Goal: Information Seeking & Learning: Compare options

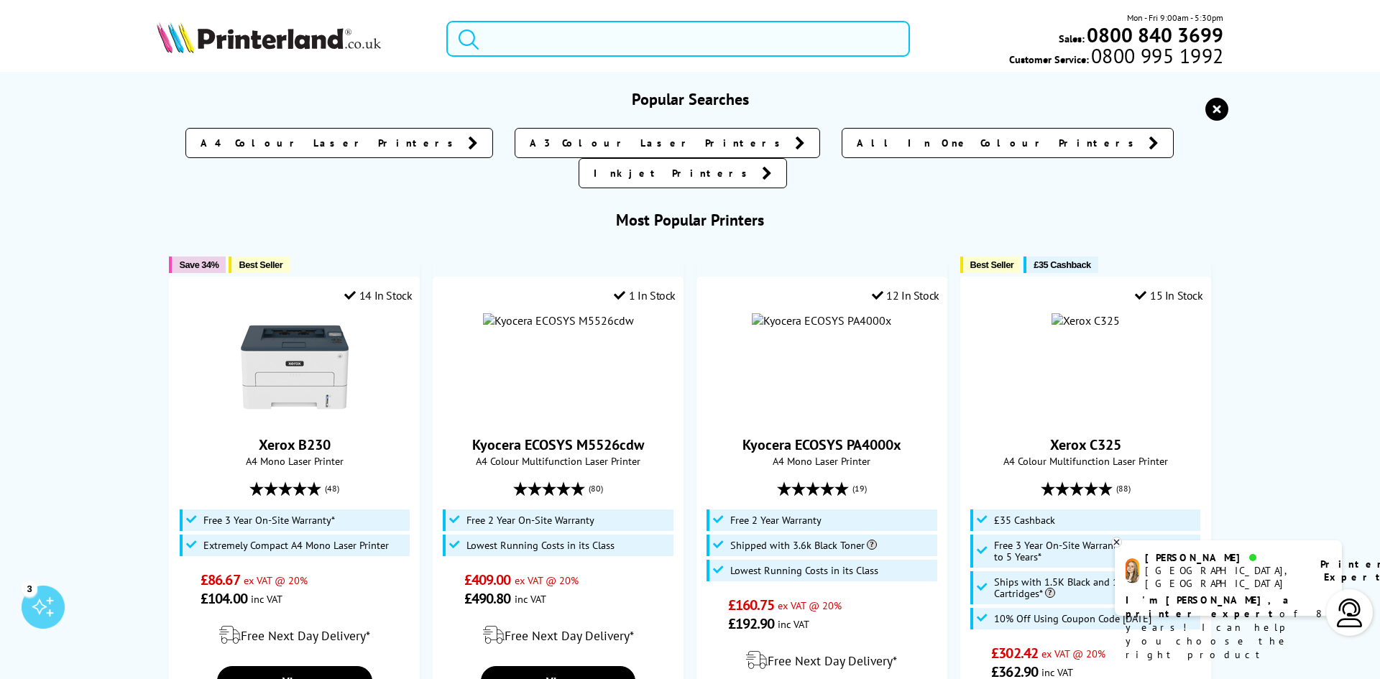
click at [588, 42] on input "search" at bounding box center [678, 39] width 464 height 36
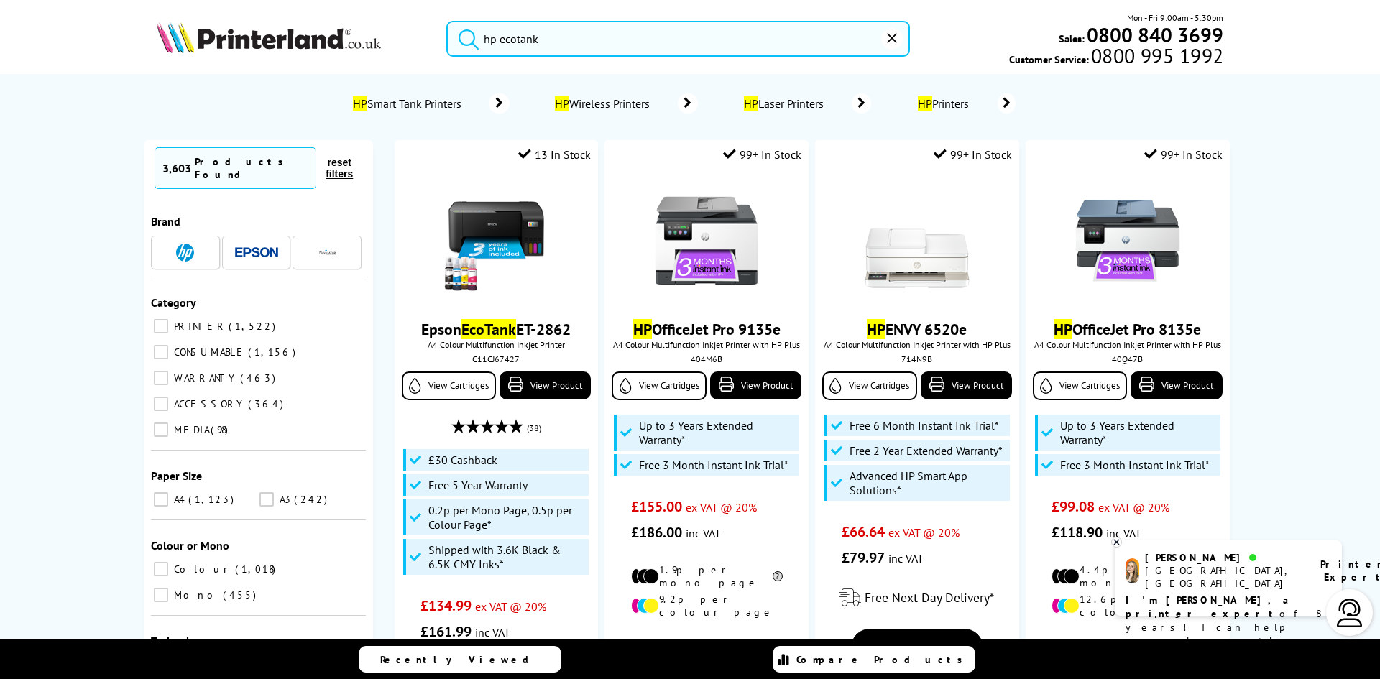
type input "hp ecotank"
click at [447, 21] on button "submit" at bounding box center [465, 37] width 36 height 32
click at [163, 317] on label "PRINTER 1,522" at bounding box center [258, 326] width 215 height 19
click at [163, 319] on input "PRINTER 1,522" at bounding box center [161, 326] width 14 height 14
checkbox input "true"
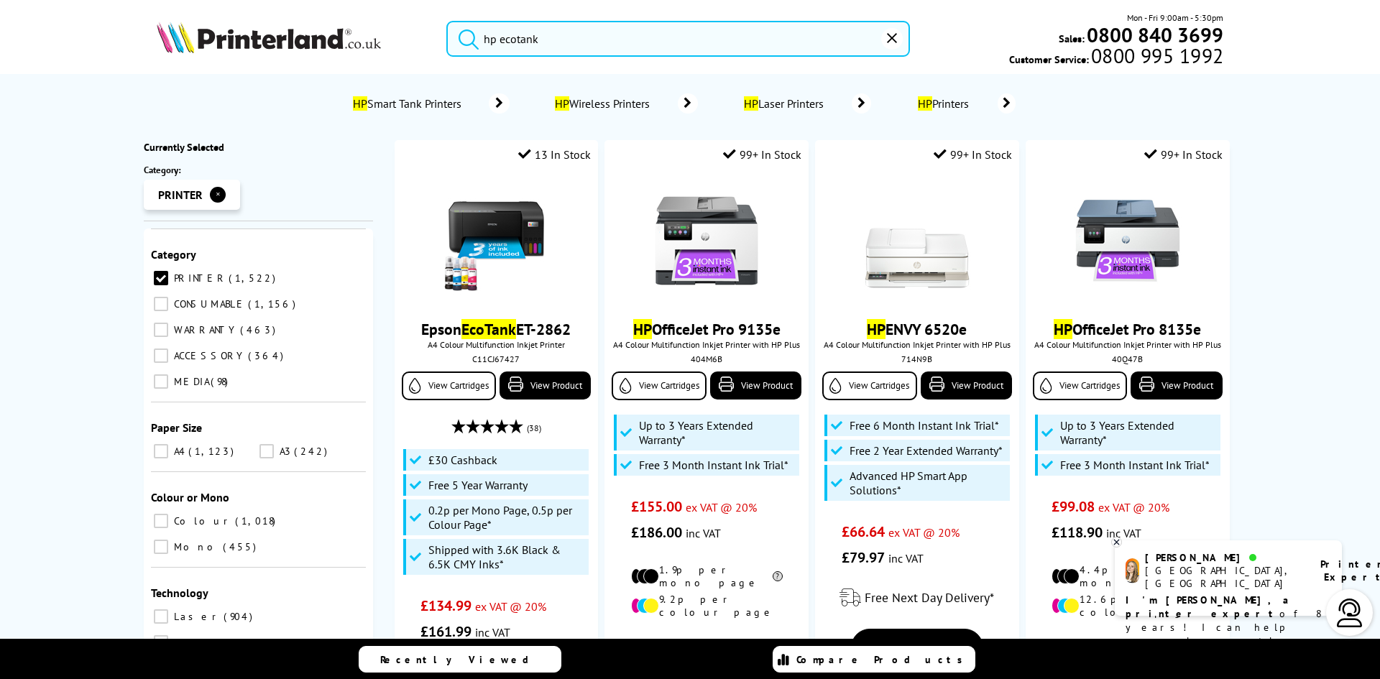
scroll to position [288, 0]
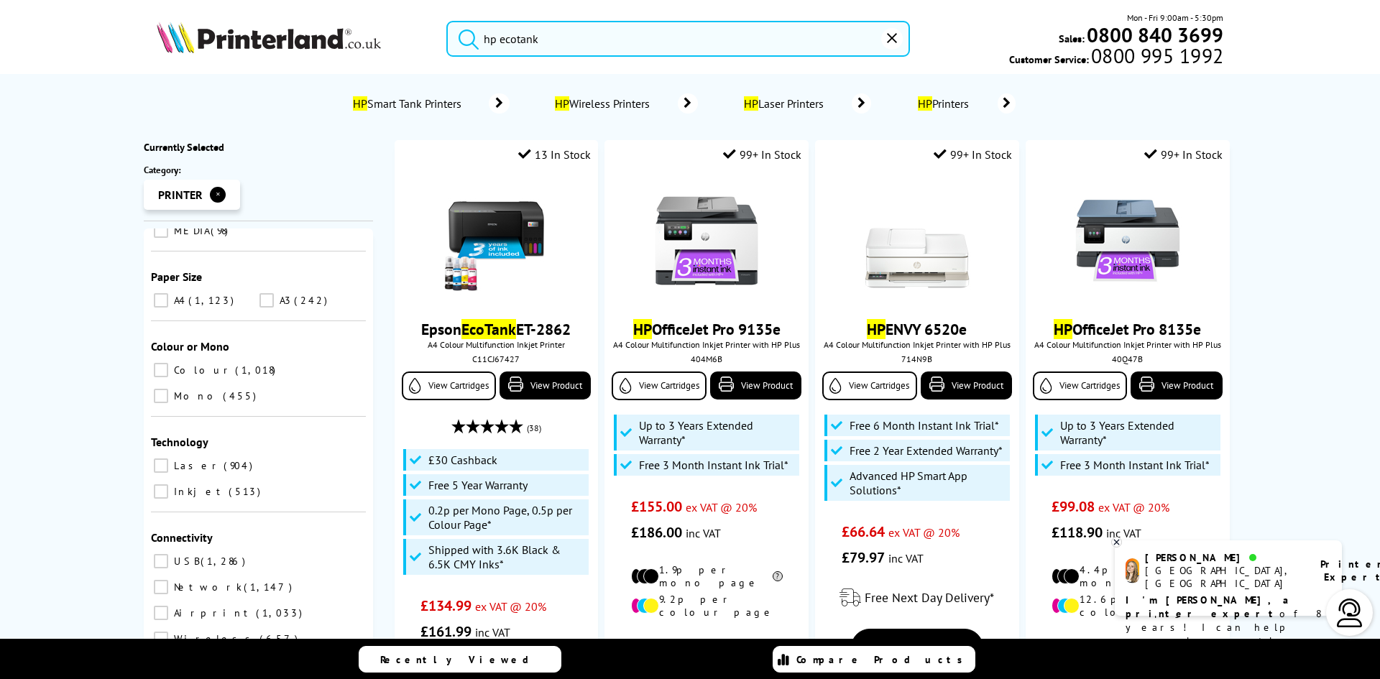
click at [154, 293] on input "A4 1,123" at bounding box center [161, 300] width 14 height 14
checkbox input "true"
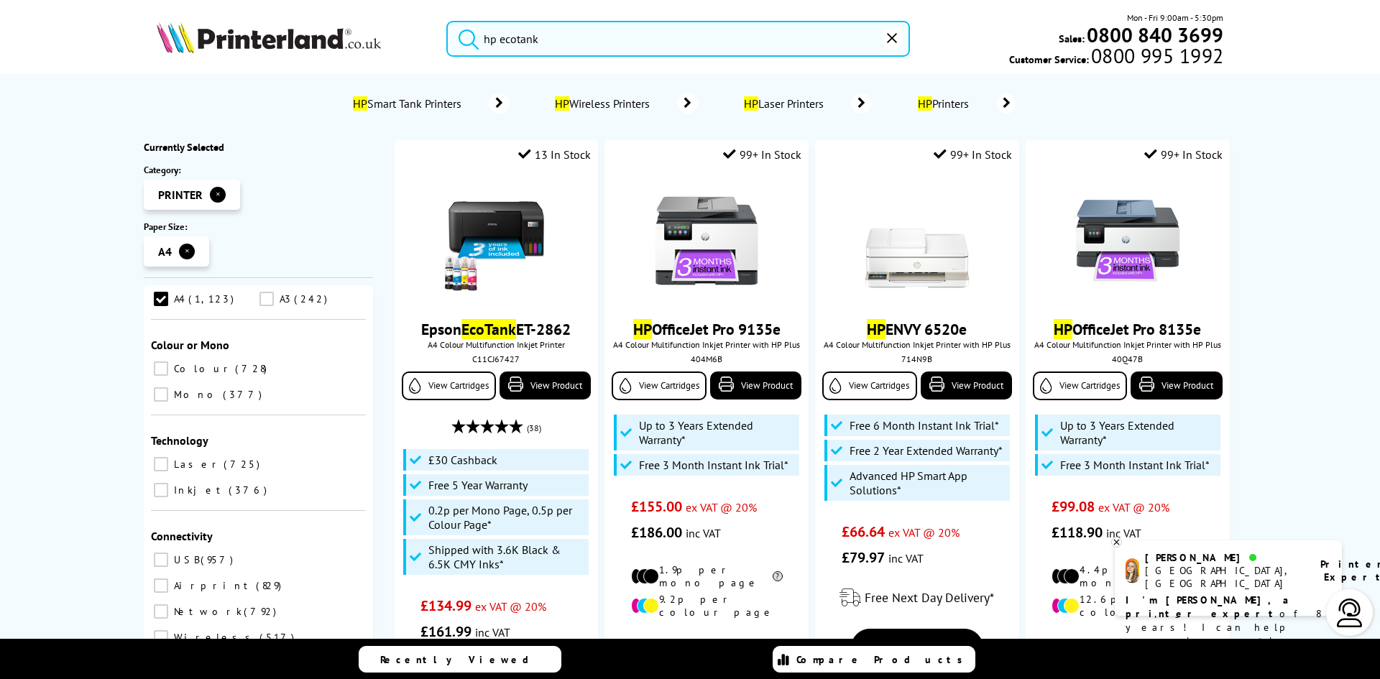
scroll to position [247, 0]
click at [154, 357] on input "Colour 728" at bounding box center [161, 364] width 14 height 14
checkbox input "true"
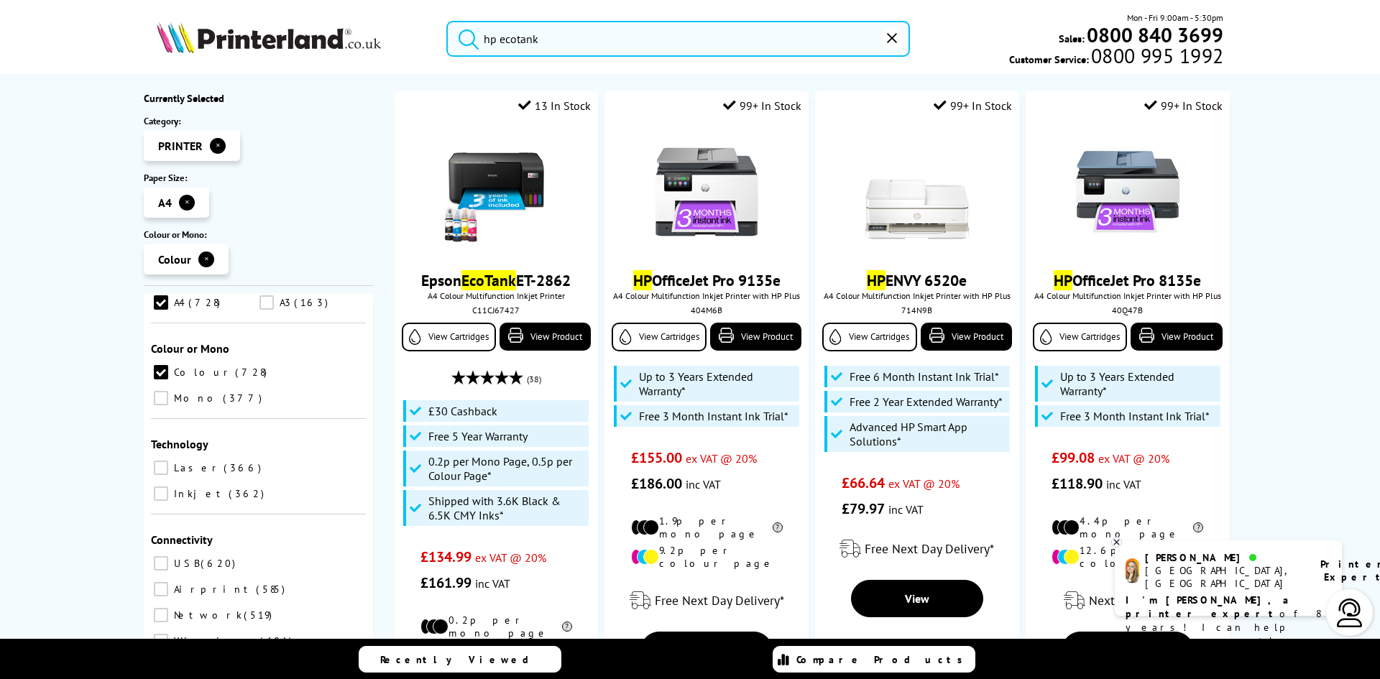
scroll to position [72, 0]
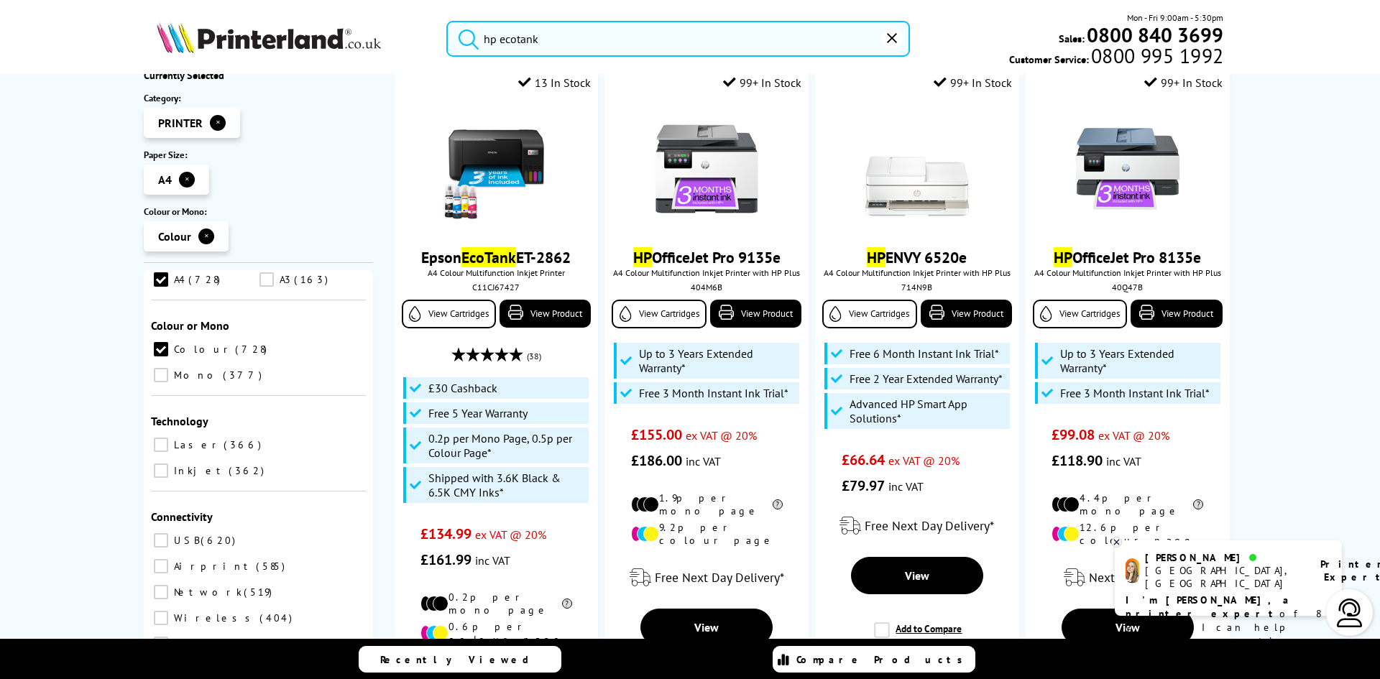
click at [168, 464] on input "Inkjet 362" at bounding box center [161, 471] width 14 height 14
checkbox input "true"
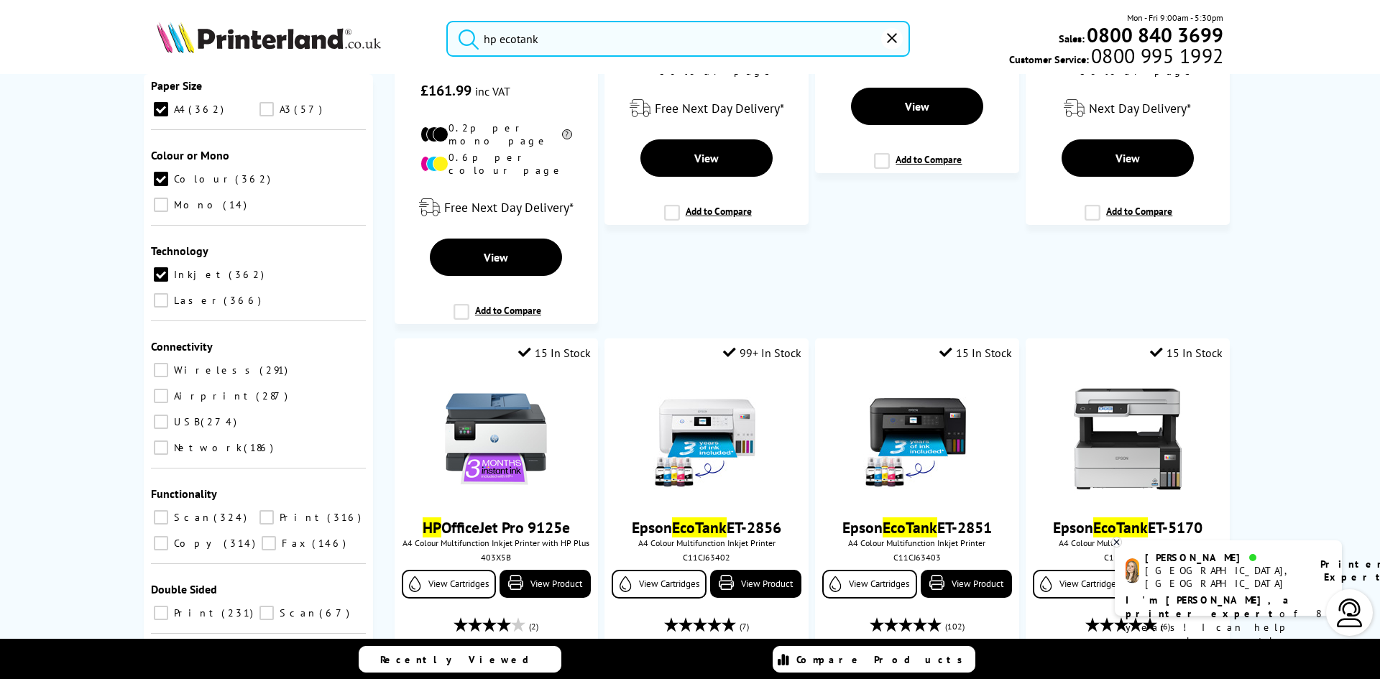
scroll to position [575, 0]
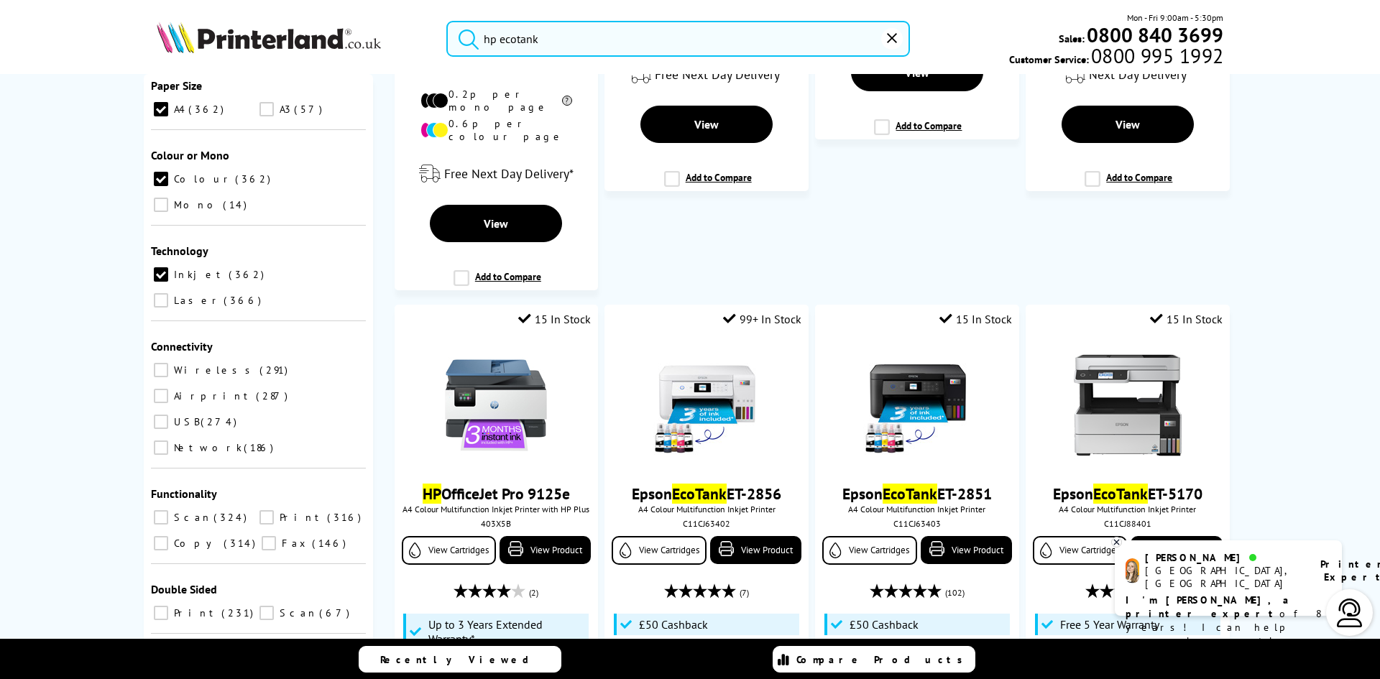
click at [159, 606] on input "Print 231" at bounding box center [161, 613] width 14 height 14
checkbox input "true"
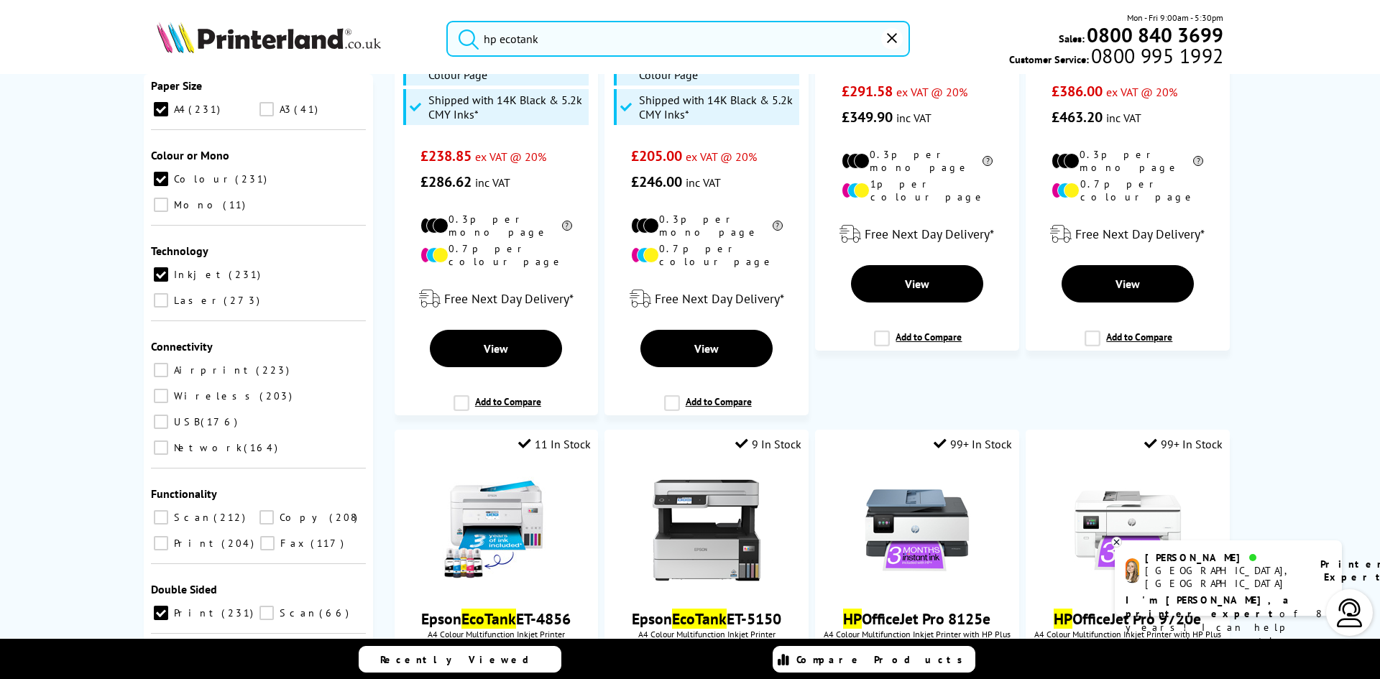
scroll to position [1150, 0]
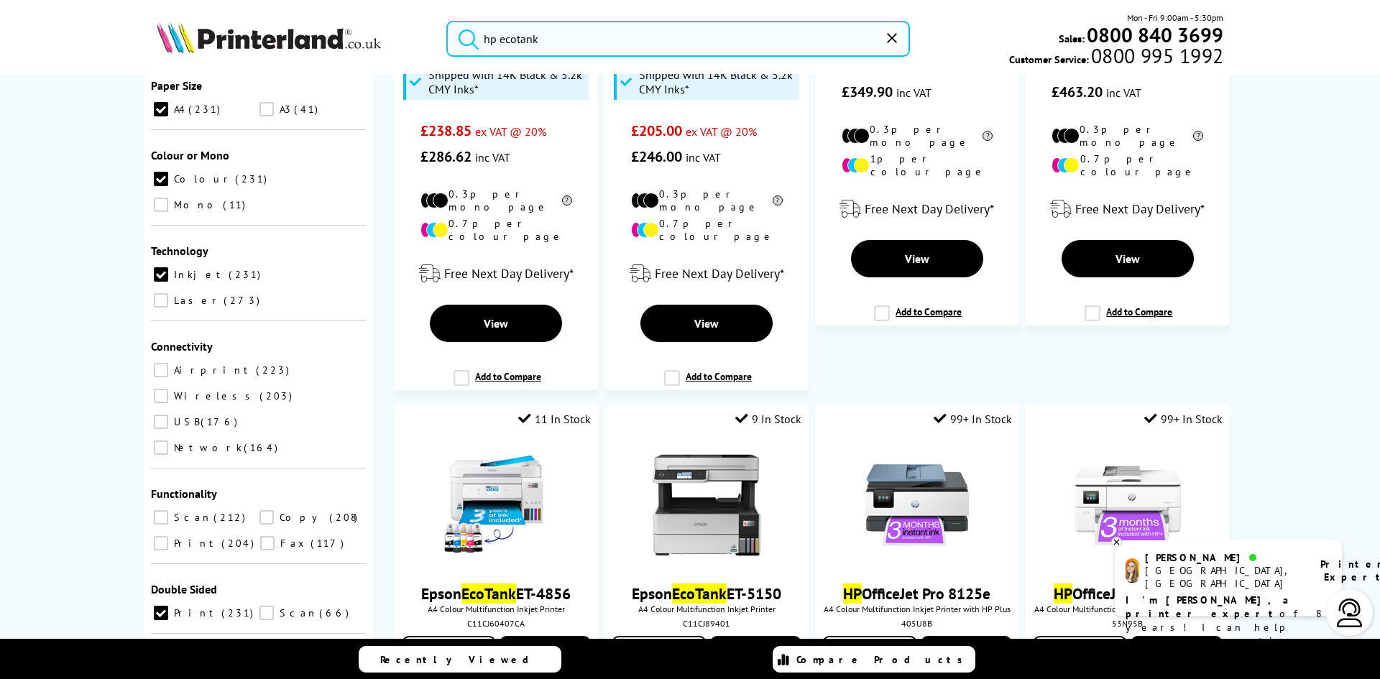
click at [157, 510] on input "Scan 212" at bounding box center [161, 517] width 14 height 14
checkbox input "true"
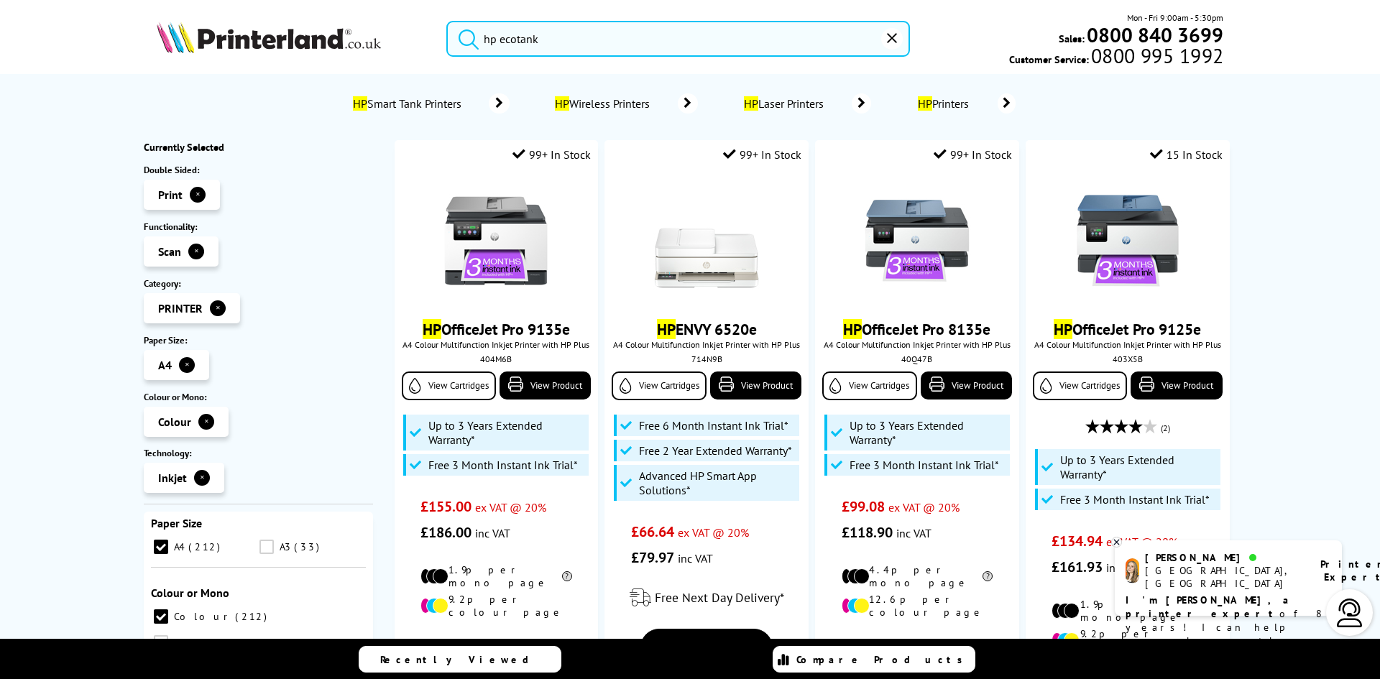
drag, startPoint x: 529, startPoint y: 44, endPoint x: 328, endPoint y: 56, distance: 201.7
click at [328, 56] on div "hp ecotank Mon - Fri 9:00am - 5:30pm Sales: 0800 840 3699 Customer Service: 080…" at bounding box center [690, 42] width 1150 height 63
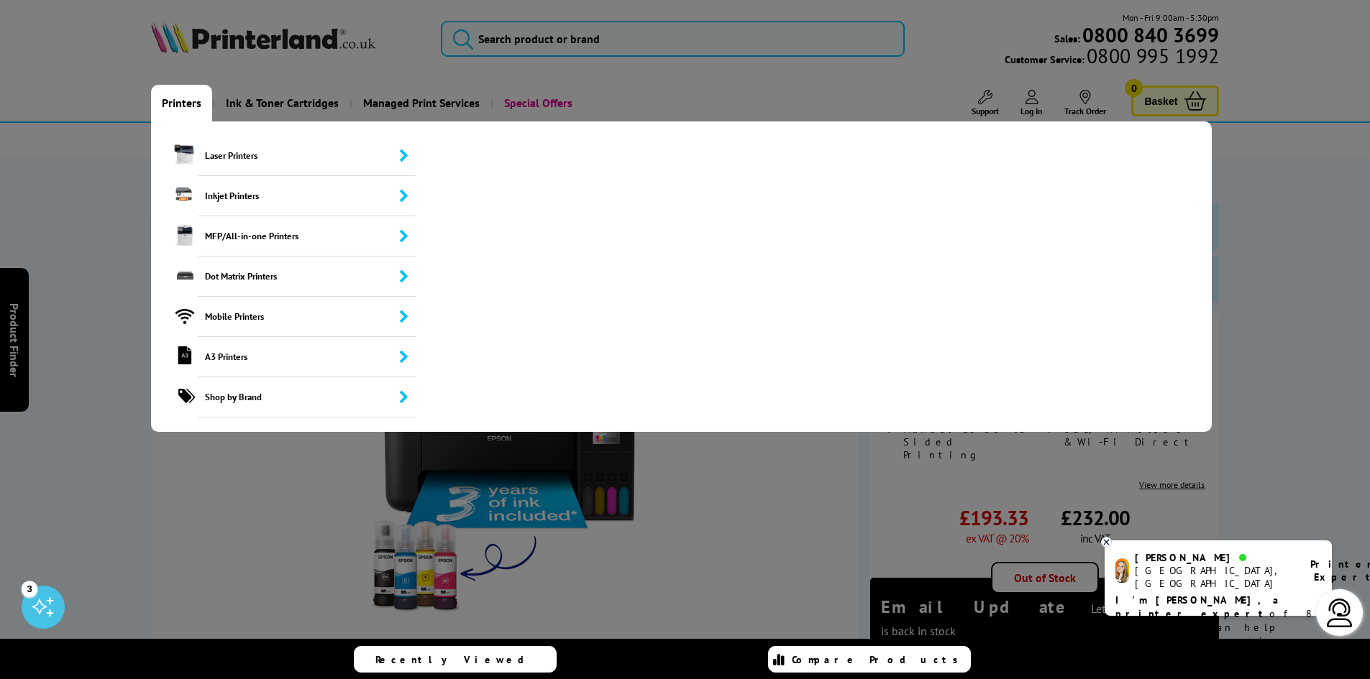
click at [178, 104] on link "Printers" at bounding box center [181, 103] width 61 height 37
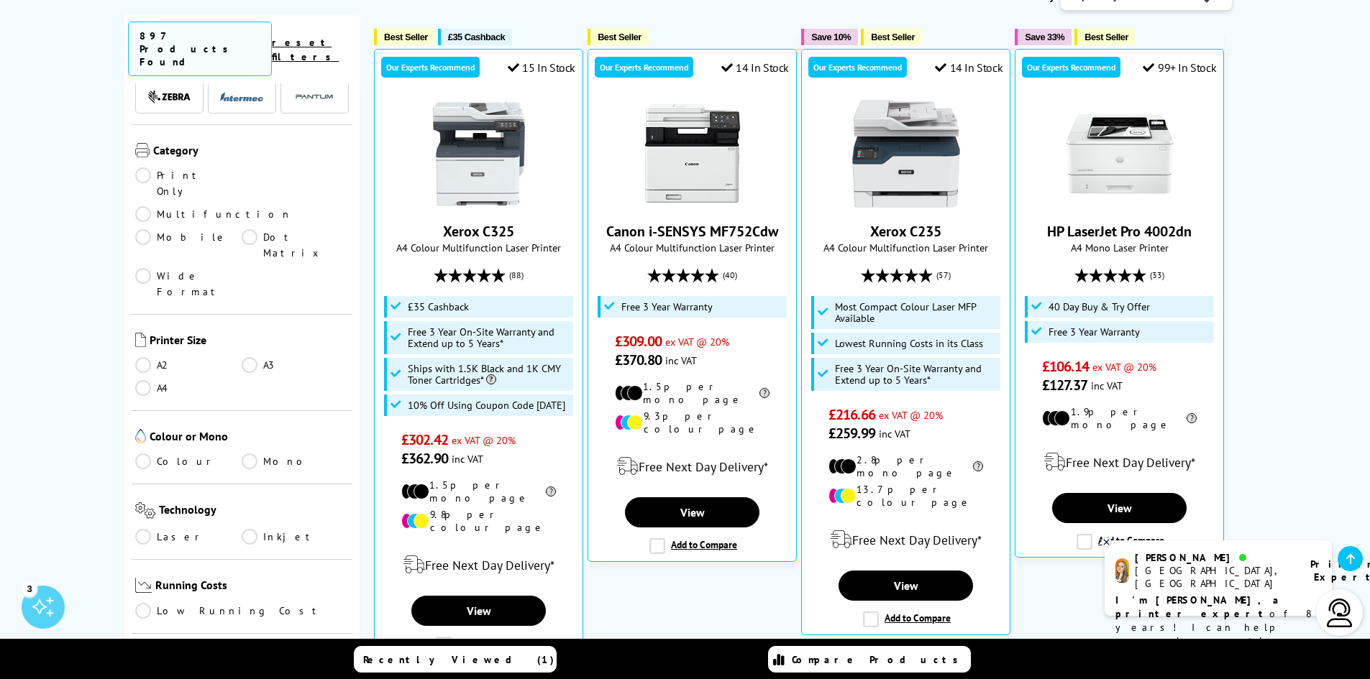
scroll to position [216, 0]
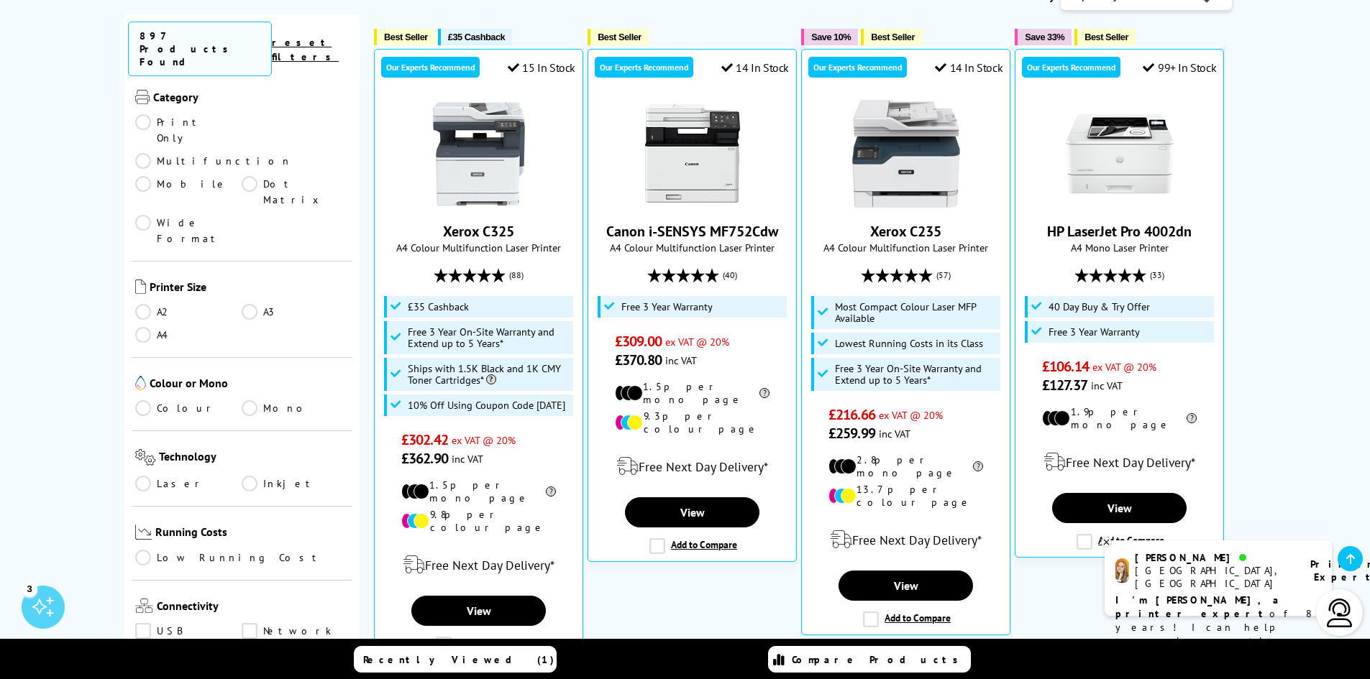
click at [149, 327] on link "A4" at bounding box center [188, 335] width 107 height 16
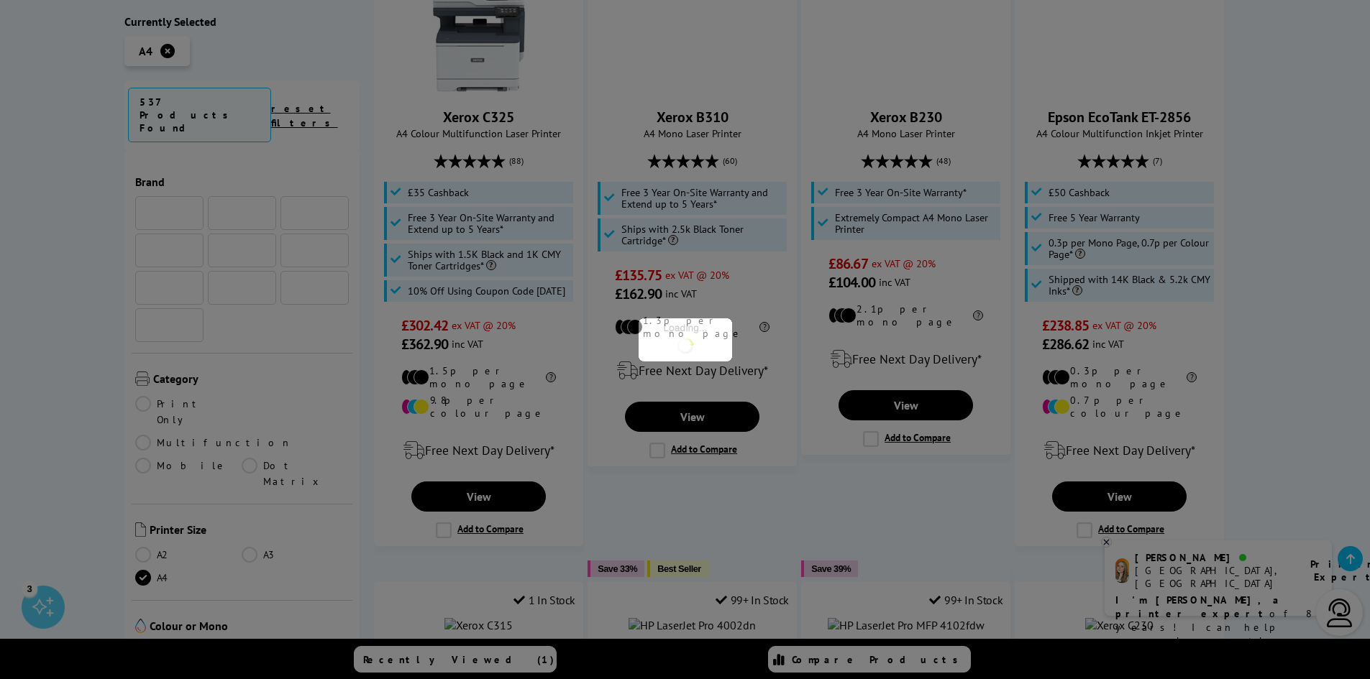
scroll to position [216, 0]
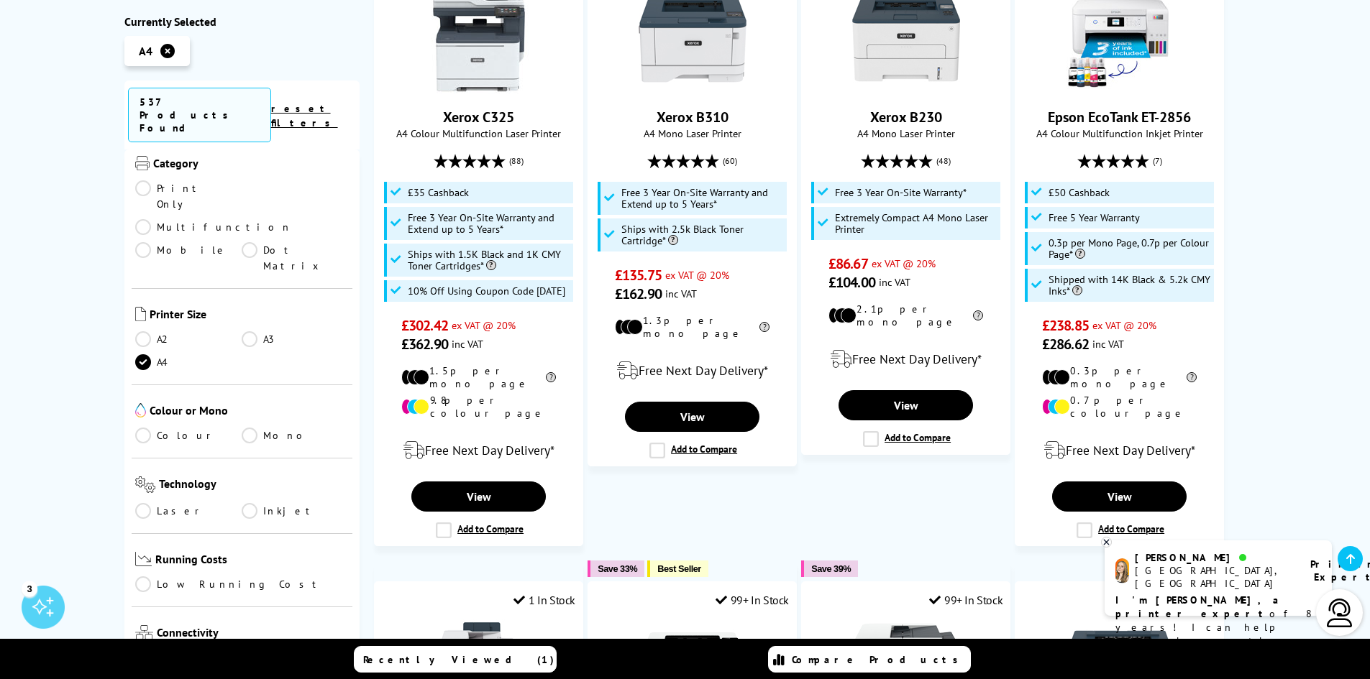
drag, startPoint x: 140, startPoint y: 353, endPoint x: 157, endPoint y: 357, distance: 16.9
click at [140, 428] on link "Colour" at bounding box center [188, 436] width 107 height 16
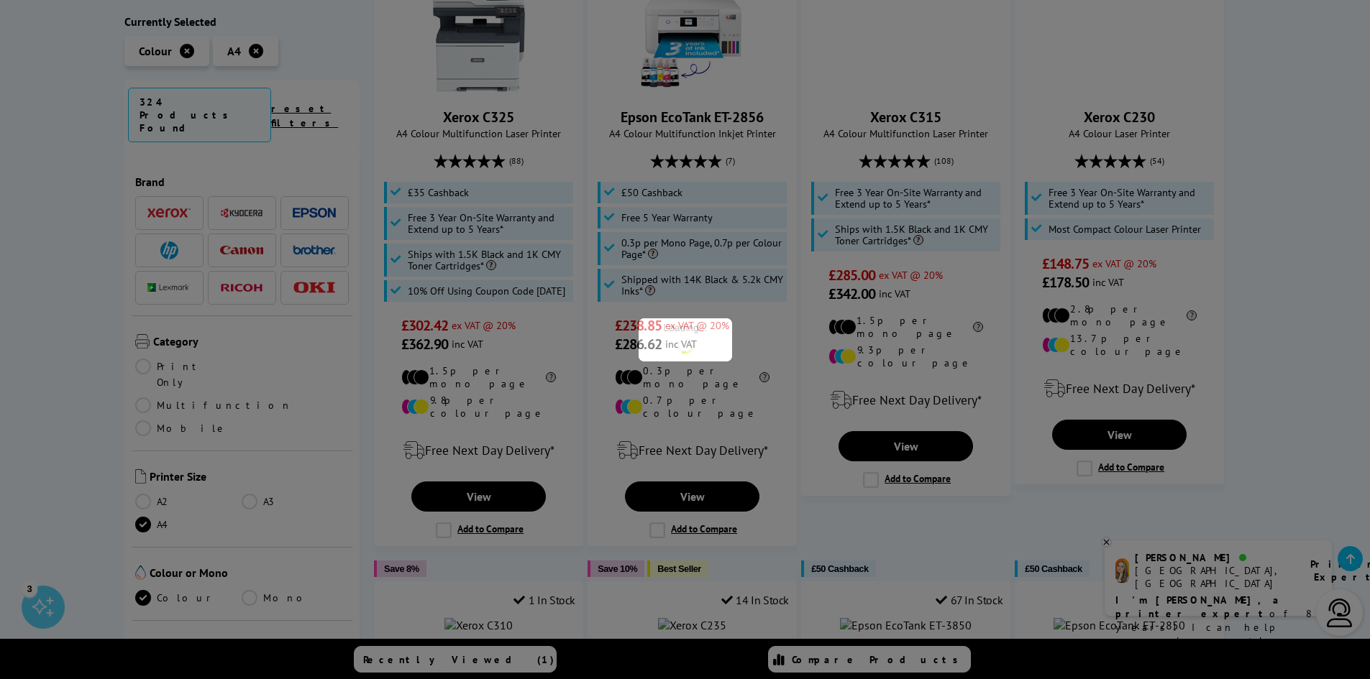
scroll to position [216, 0]
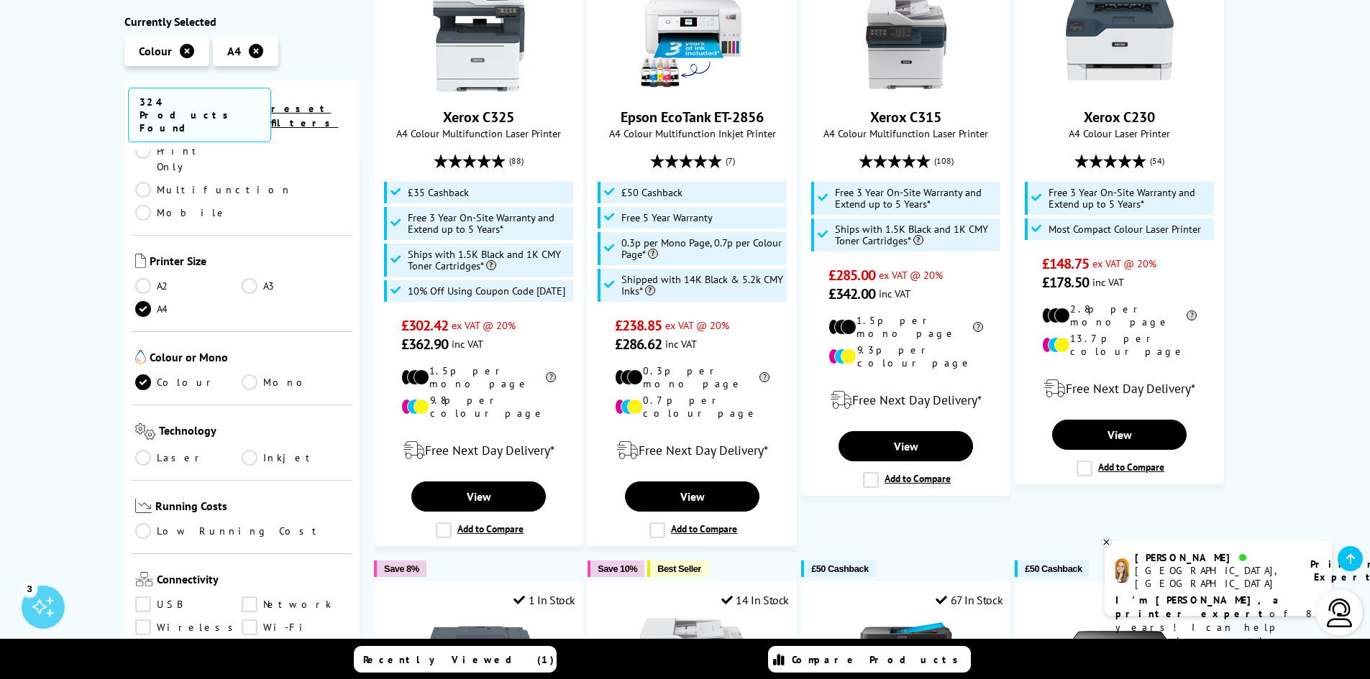
click at [252, 450] on link "Inkjet" at bounding box center [295, 458] width 107 height 16
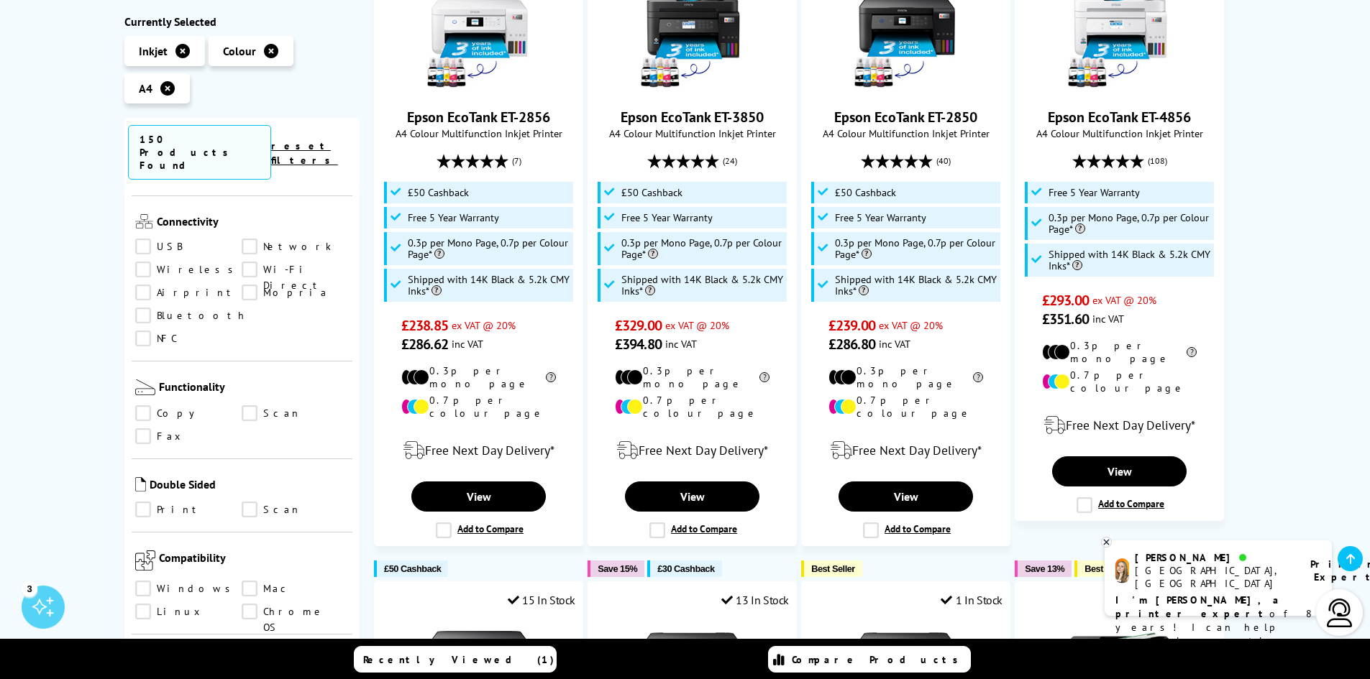
scroll to position [575, 0]
click at [249, 405] on link "Scan" at bounding box center [295, 413] width 107 height 16
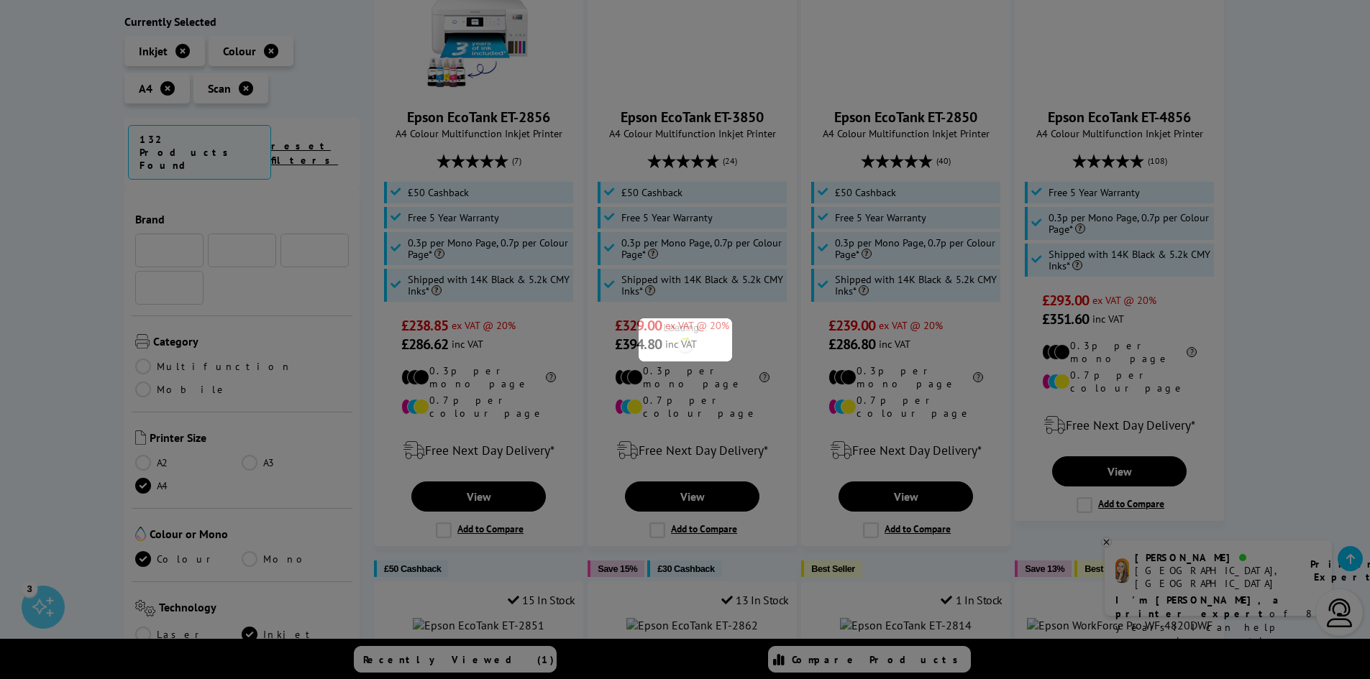
scroll to position [575, 0]
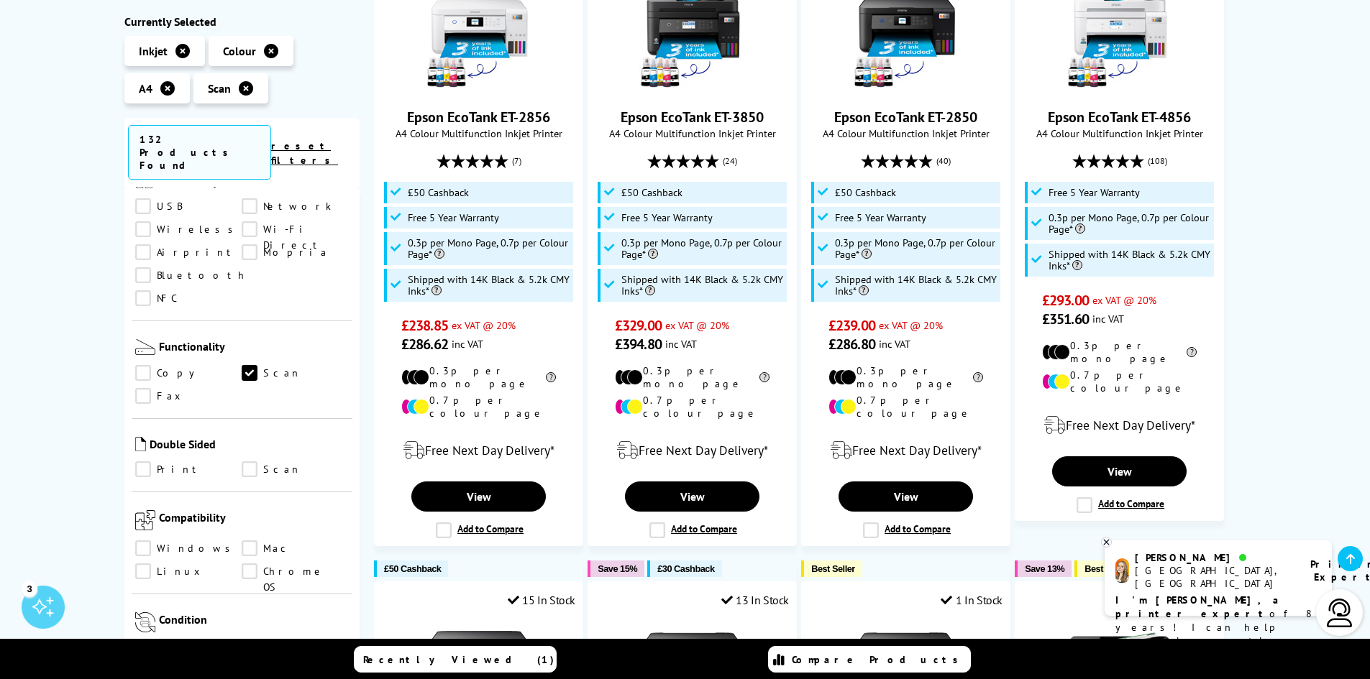
click at [143, 366] on link "Copy" at bounding box center [188, 374] width 107 height 16
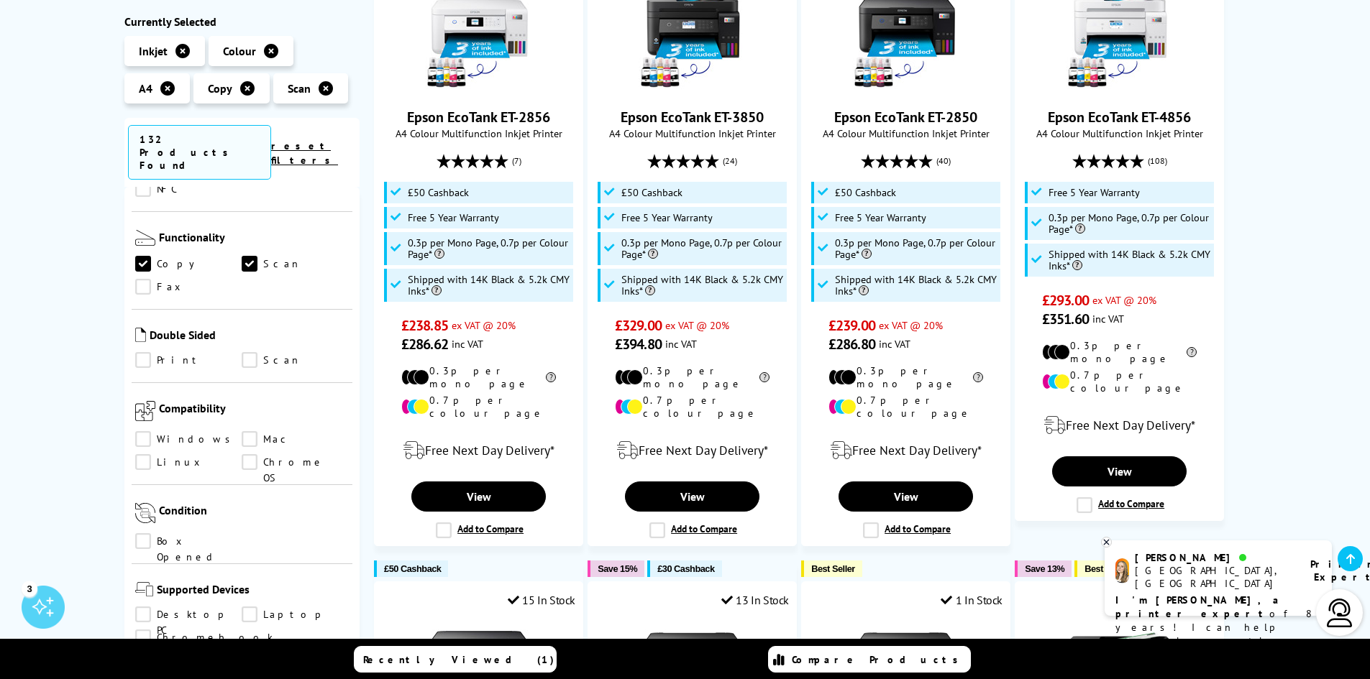
scroll to position [719, 0]
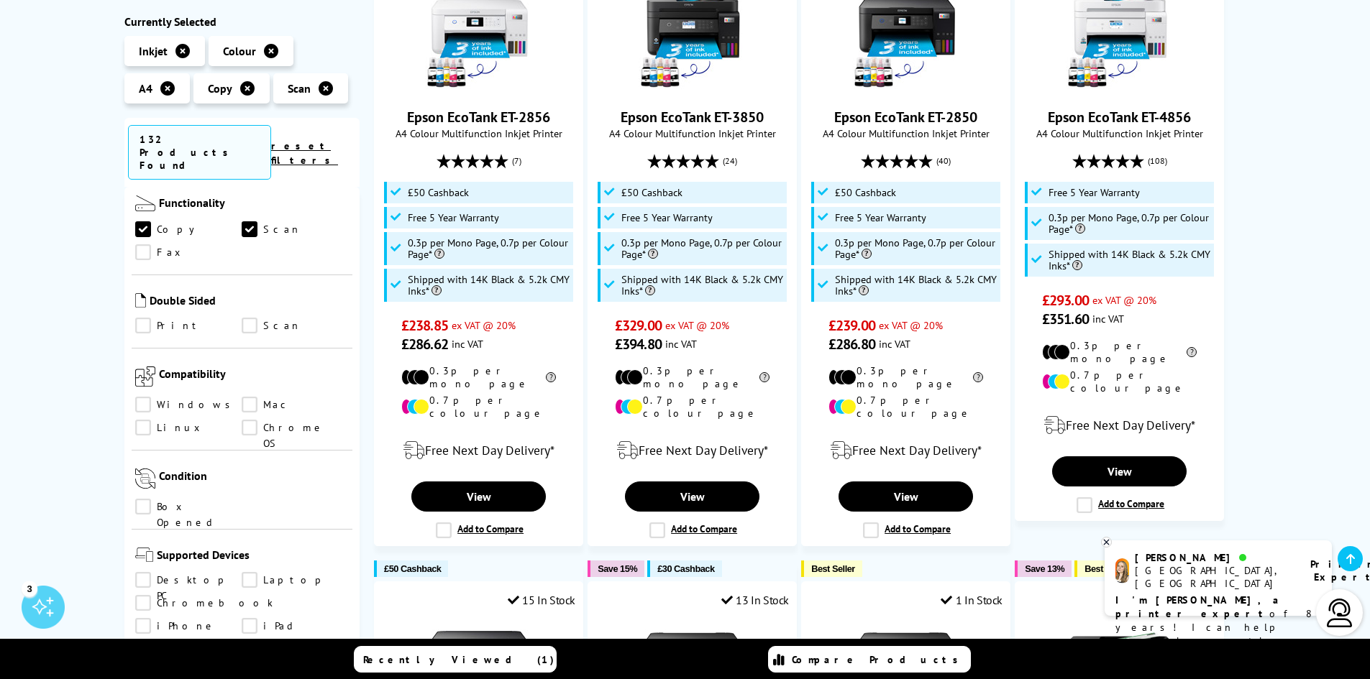
click at [141, 318] on link "Print" at bounding box center [188, 326] width 107 height 16
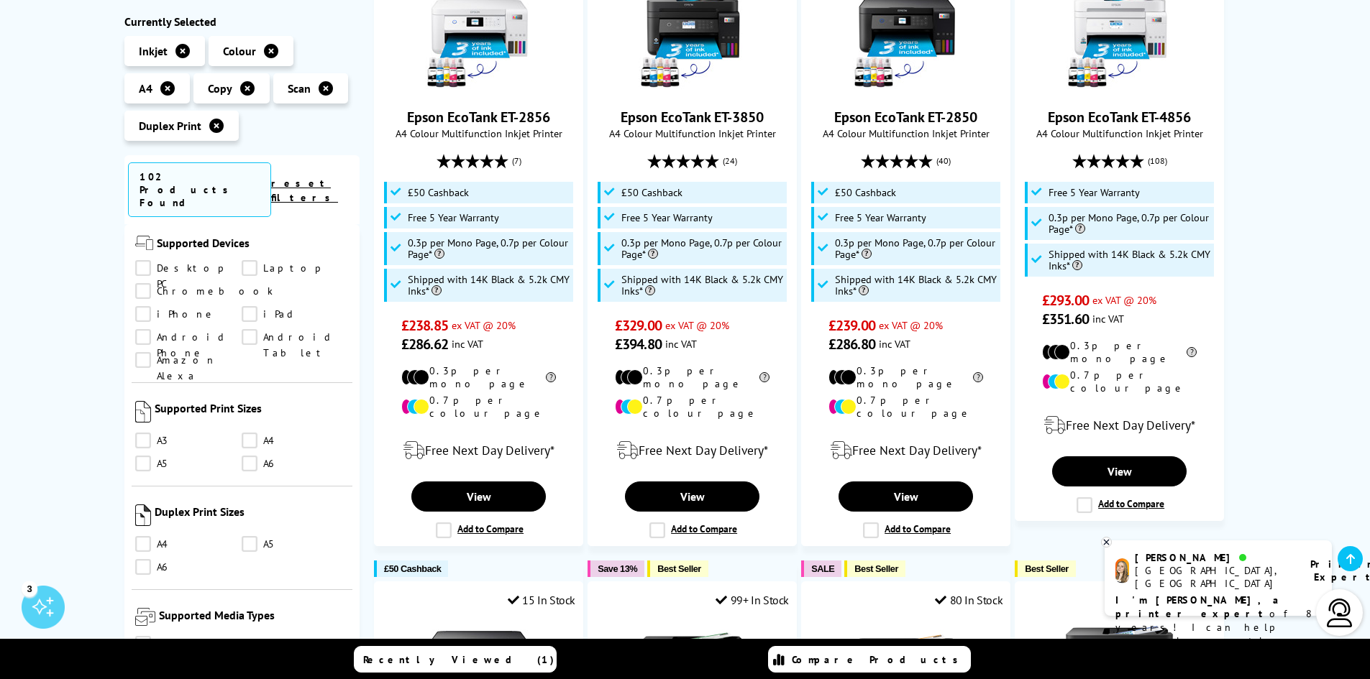
scroll to position [1078, 0]
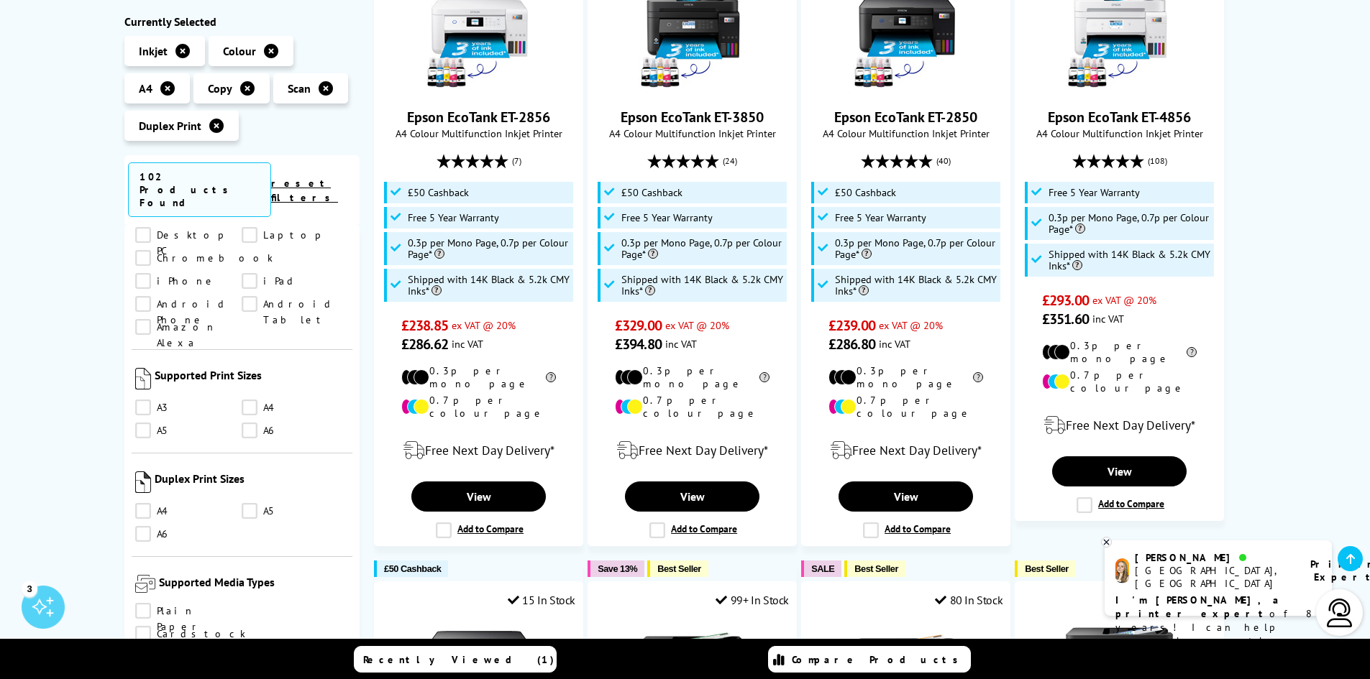
click at [252, 400] on link "A4" at bounding box center [295, 408] width 107 height 16
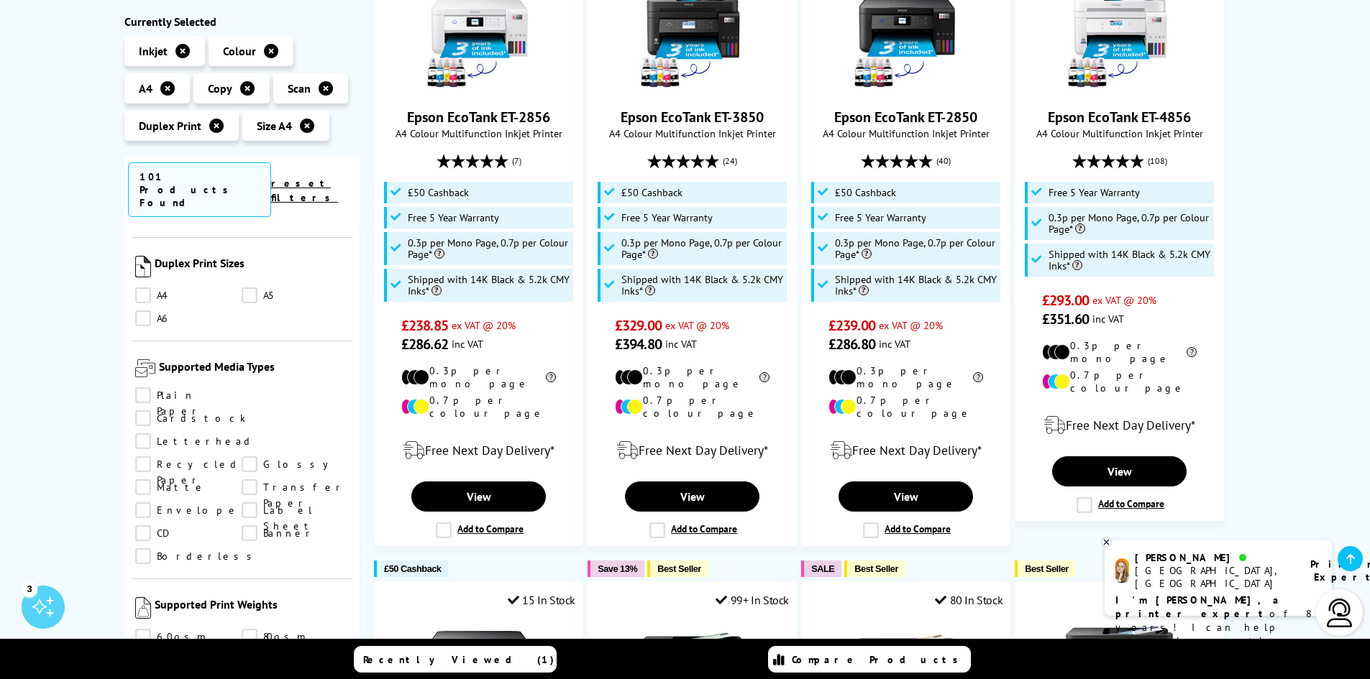
scroll to position [1222, 0]
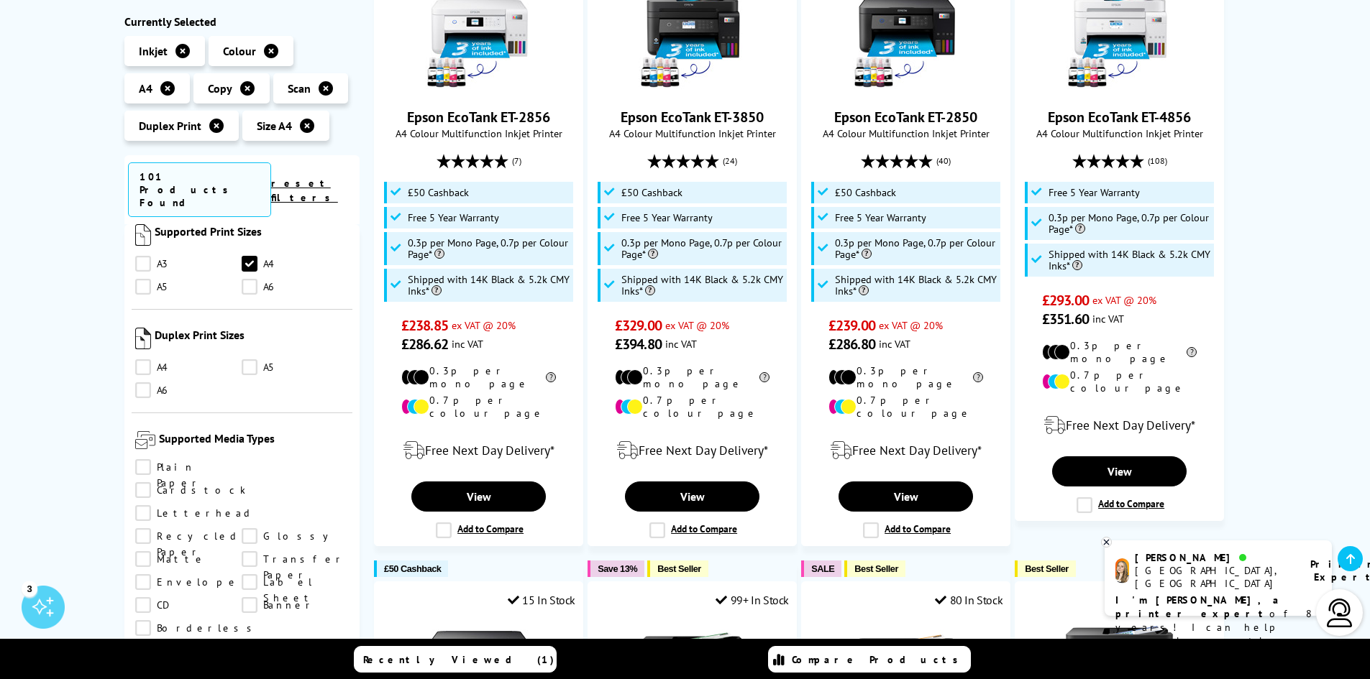
click at [144, 360] on link "A4" at bounding box center [188, 368] width 107 height 16
